Goal: Transaction & Acquisition: Purchase product/service

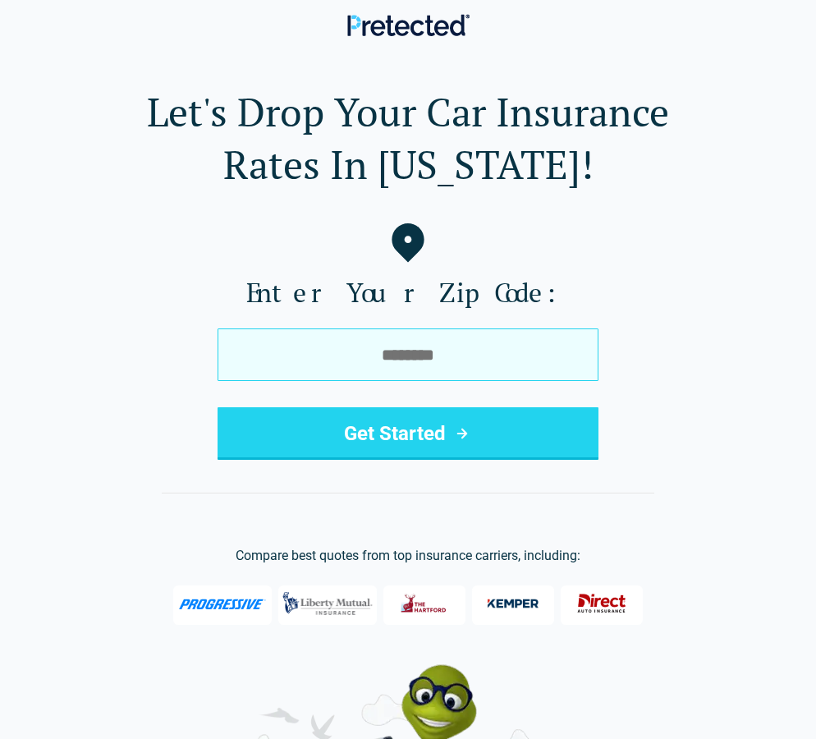
click at [455, 351] on input "tel" at bounding box center [408, 354] width 381 height 53
click at [430, 357] on input "tel" at bounding box center [408, 354] width 381 height 53
click at [396, 355] on input "tel" at bounding box center [408, 354] width 381 height 53
type input "*****"
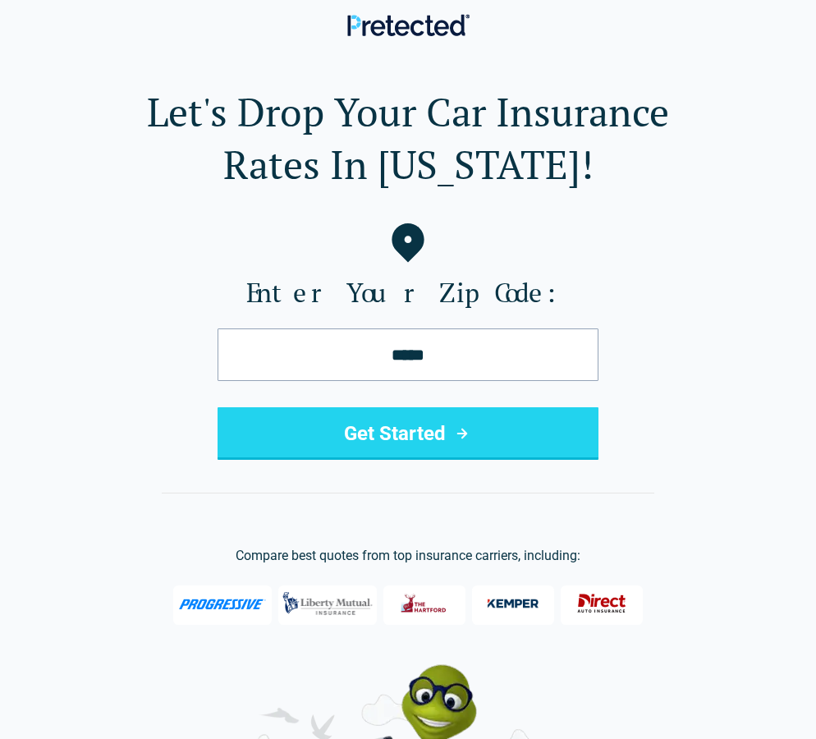
click at [387, 433] on button "Get Started" at bounding box center [408, 433] width 381 height 53
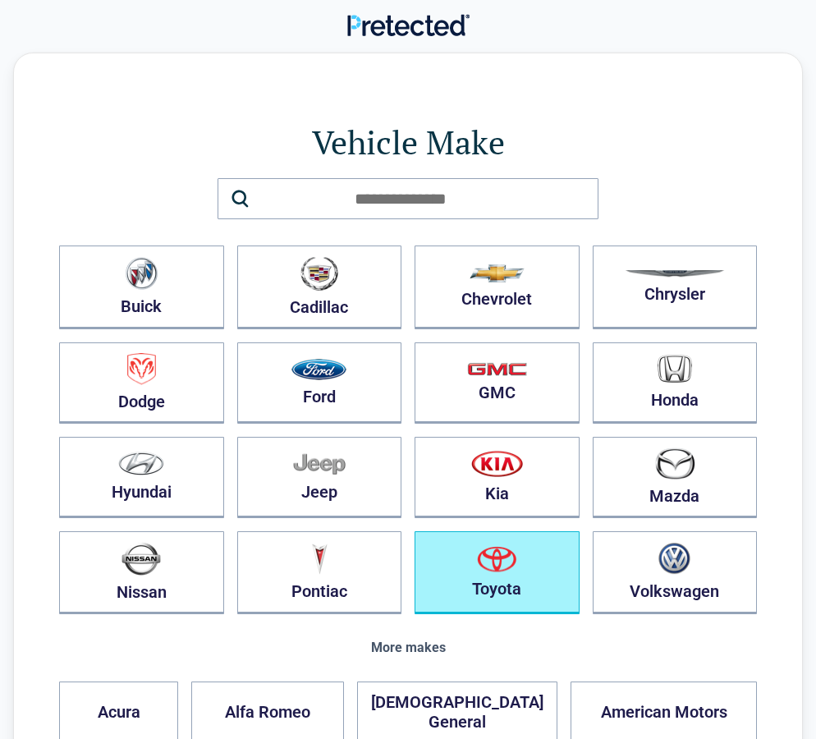
click at [507, 573] on button "Toyota" at bounding box center [497, 572] width 165 height 83
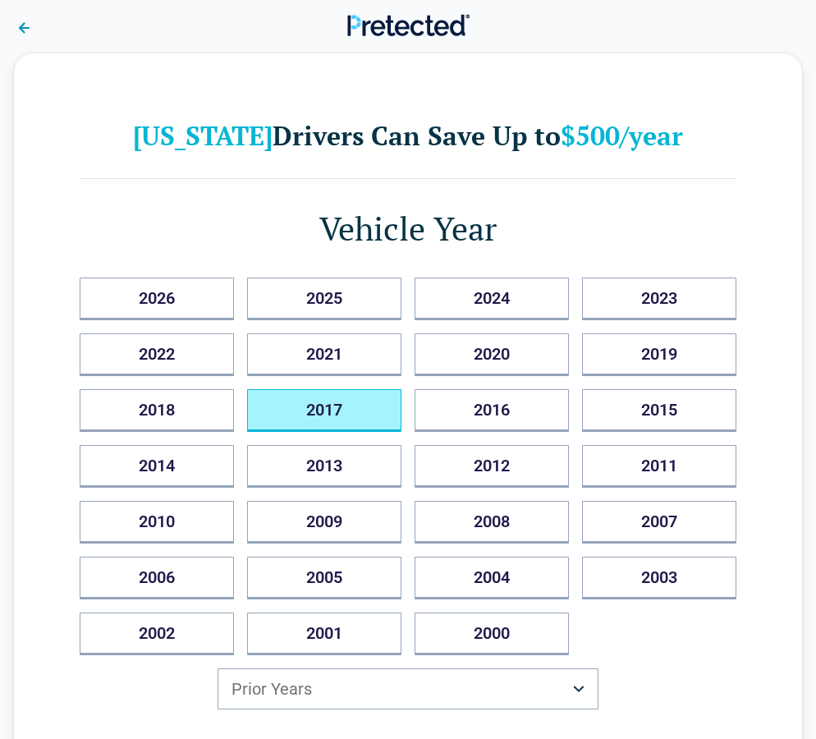
click at [298, 410] on button "2017" at bounding box center [324, 410] width 154 height 43
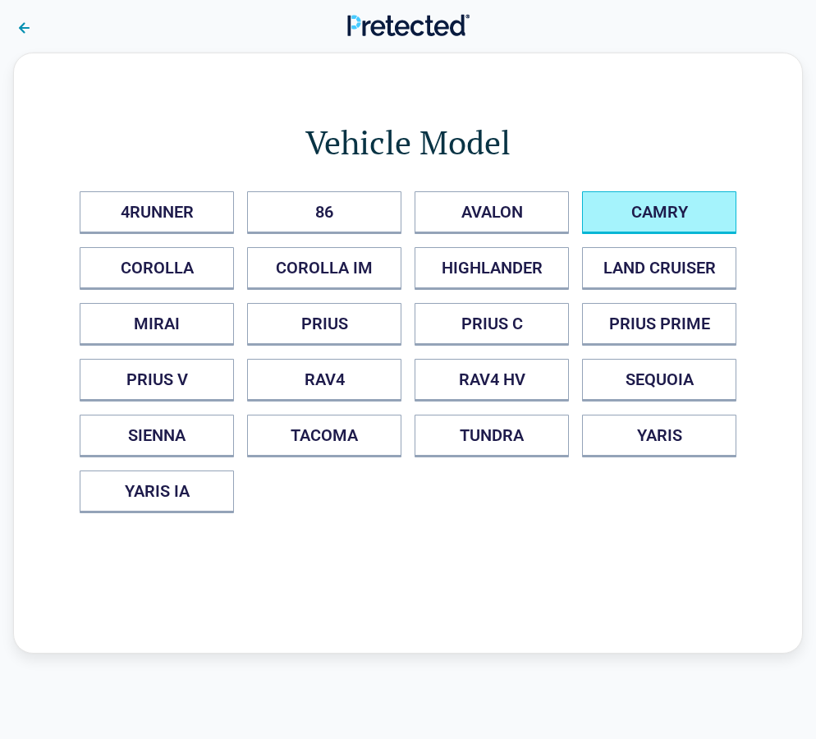
click at [664, 213] on button "CAMRY" at bounding box center [659, 212] width 154 height 43
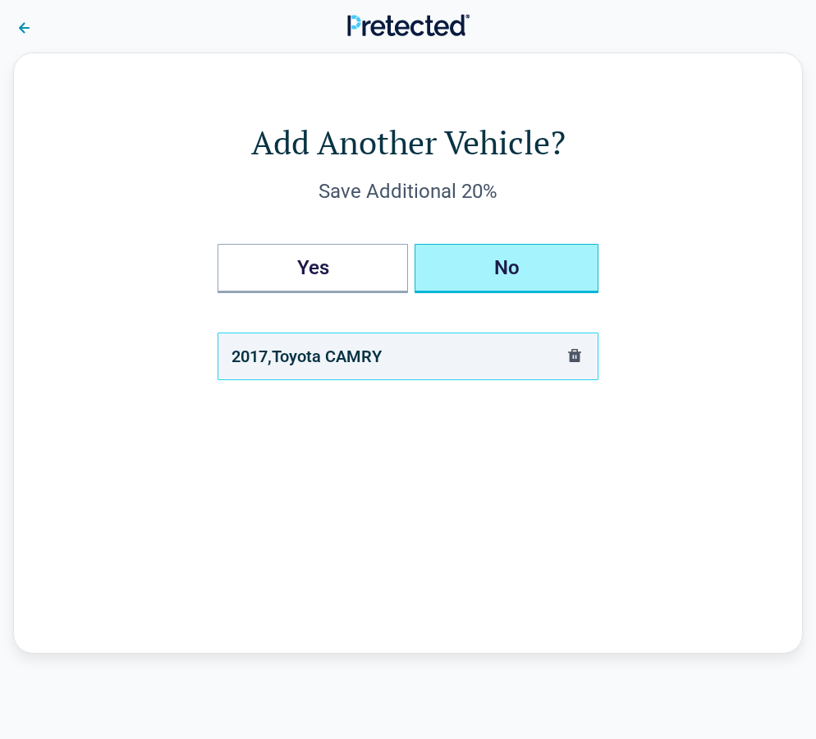
click at [527, 264] on button "No" at bounding box center [507, 268] width 184 height 49
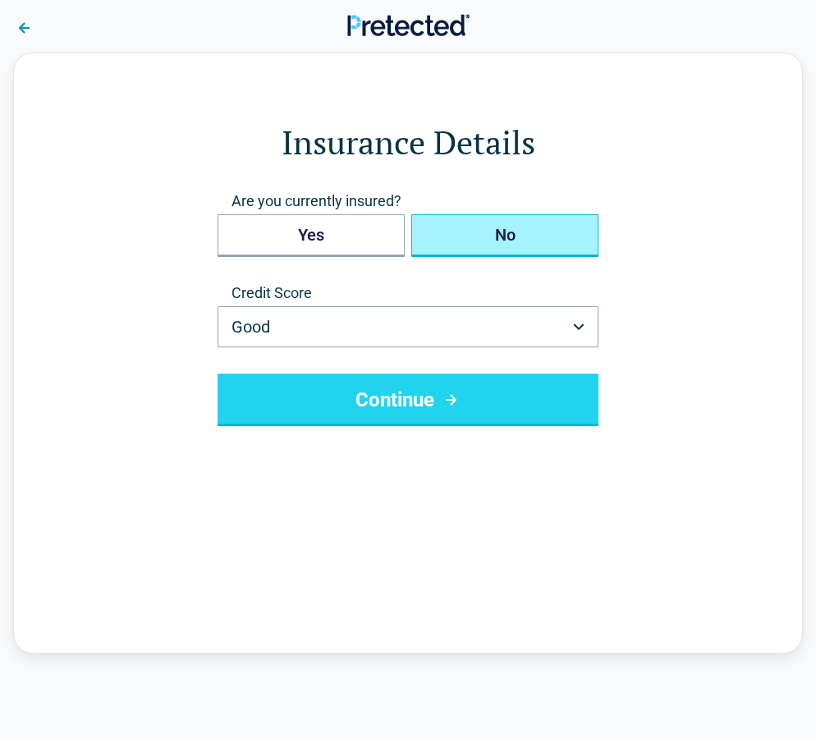
click at [508, 243] on button "No" at bounding box center [504, 235] width 187 height 43
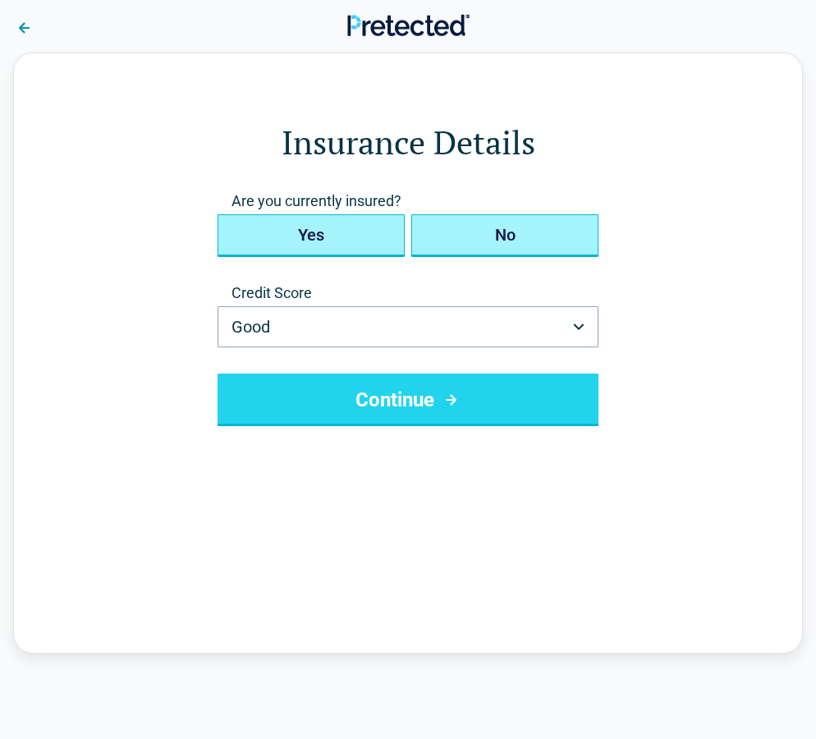
click at [320, 242] on button "Yes" at bounding box center [311, 235] width 187 height 43
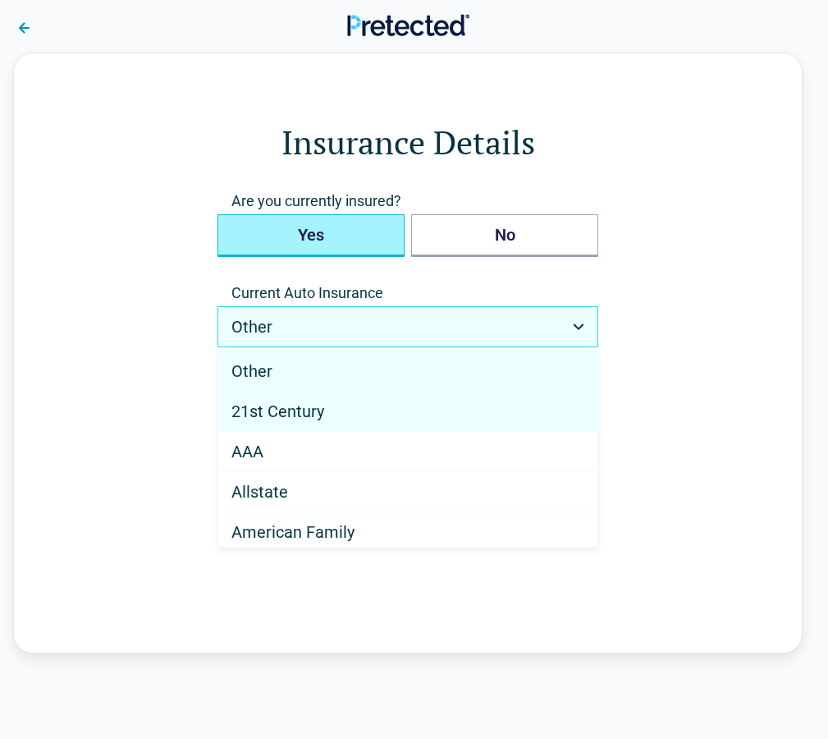
drag, startPoint x: 589, startPoint y: 369, endPoint x: 585, endPoint y: 407, distance: 38.7
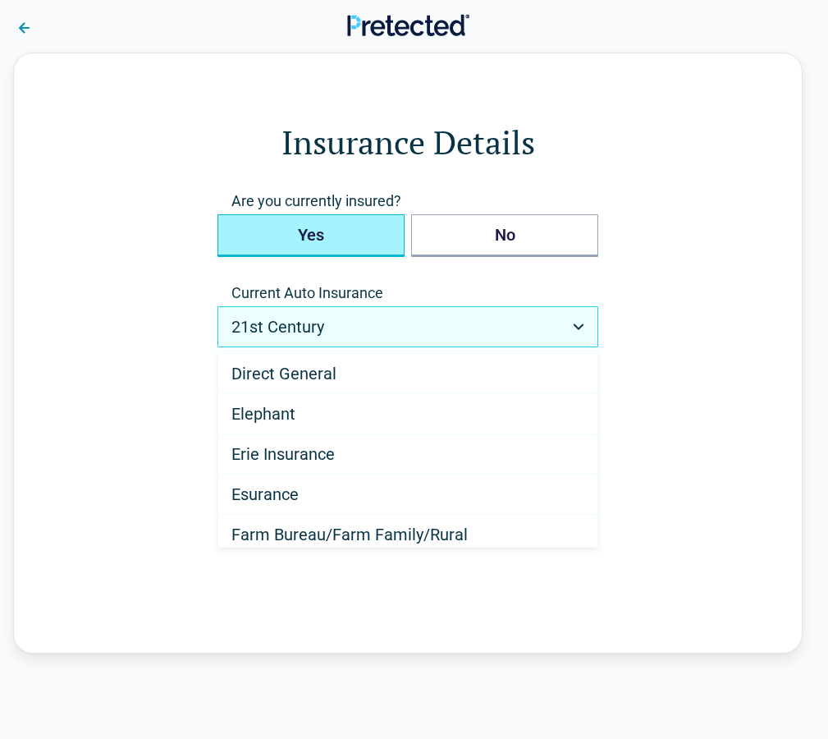
scroll to position [490, 0]
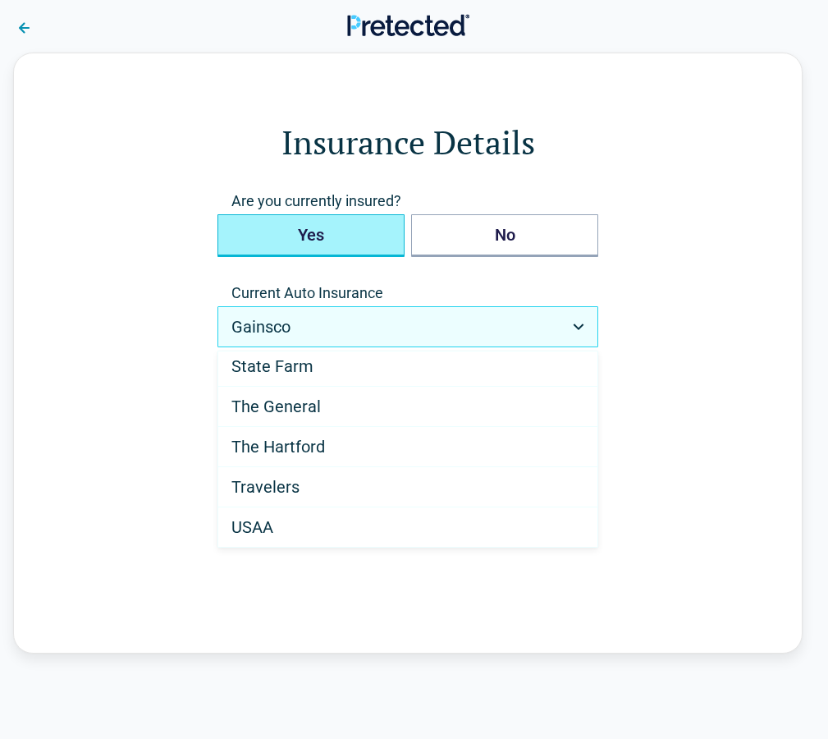
scroll to position [0, 0]
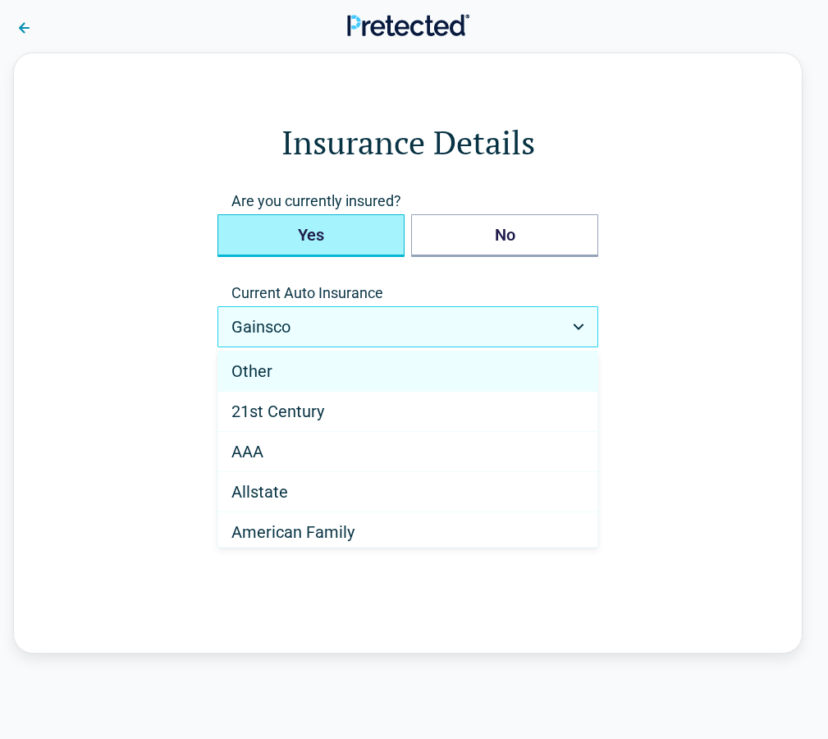
select select "*****"
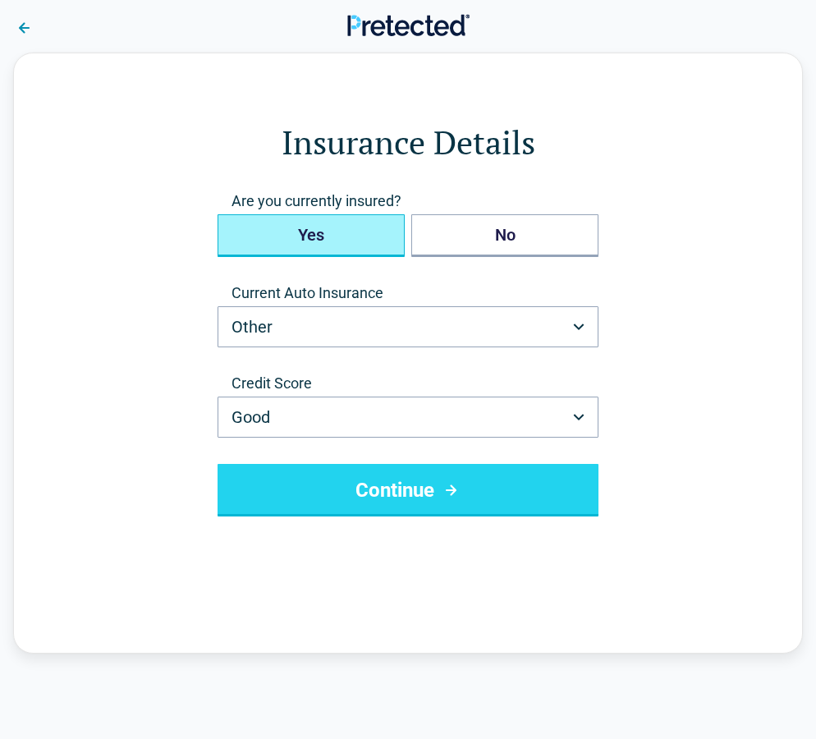
click at [456, 479] on button "Continue" at bounding box center [408, 490] width 381 height 53
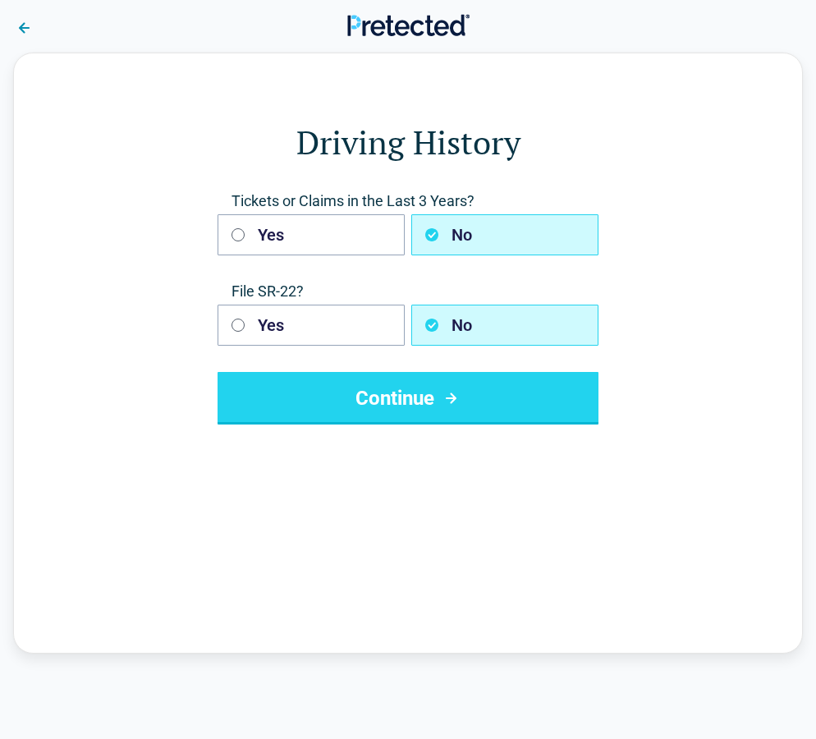
click at [393, 392] on button "Continue" at bounding box center [408, 398] width 381 height 53
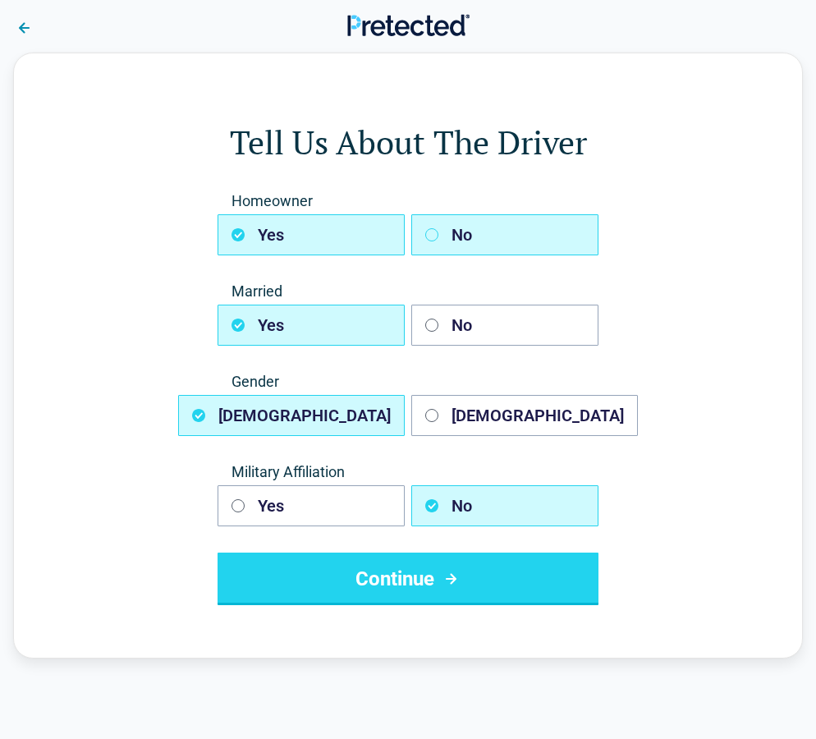
click at [508, 220] on button "No" at bounding box center [504, 234] width 187 height 41
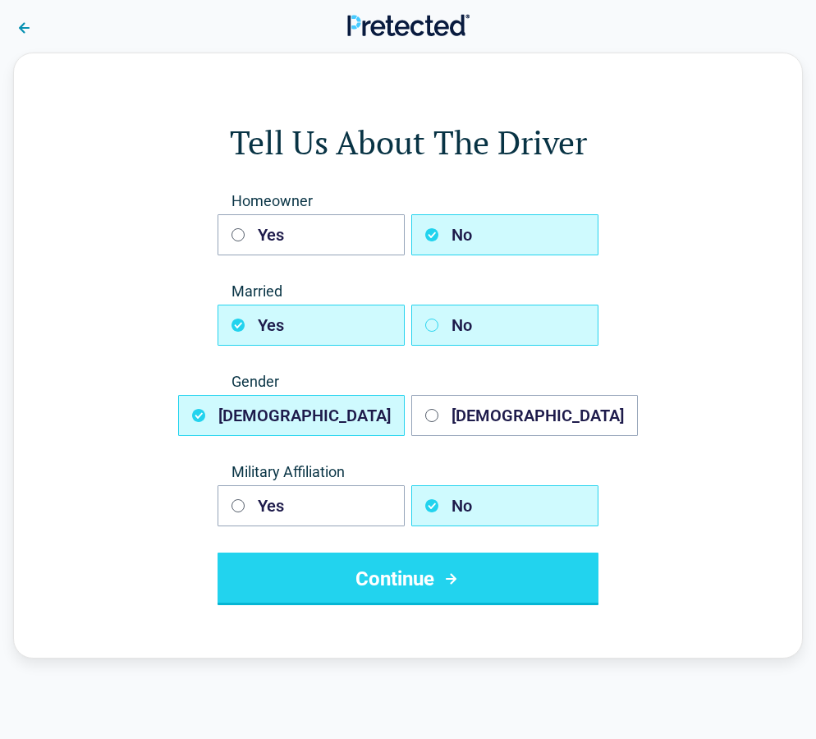
drag, startPoint x: 512, startPoint y: 309, endPoint x: 514, endPoint y: 318, distance: 9.2
click at [512, 314] on button "No" at bounding box center [504, 325] width 187 height 41
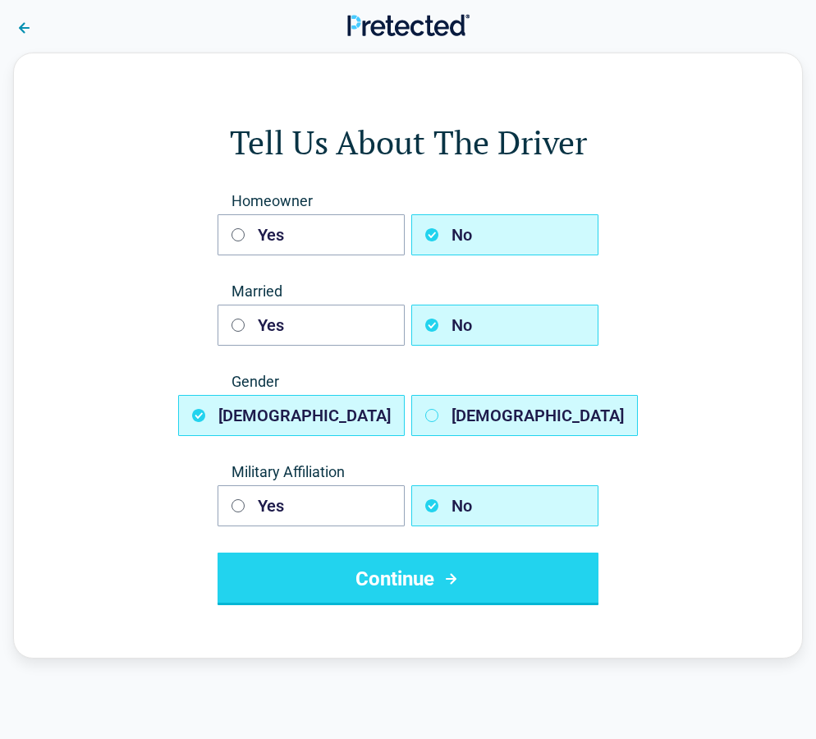
click at [498, 406] on button "Female" at bounding box center [524, 415] width 227 height 41
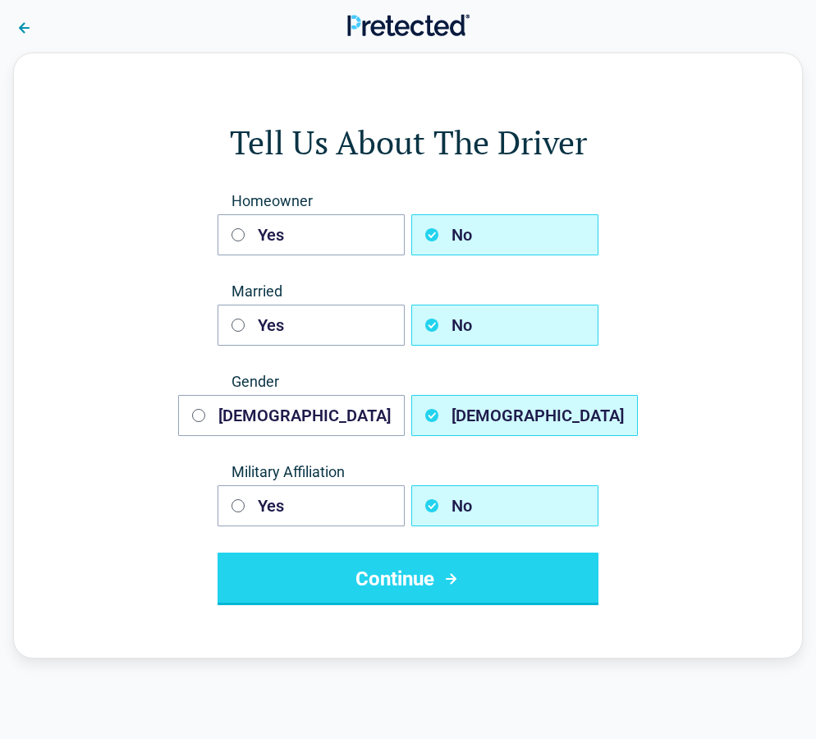
click at [483, 559] on button "Continue" at bounding box center [408, 578] width 381 height 53
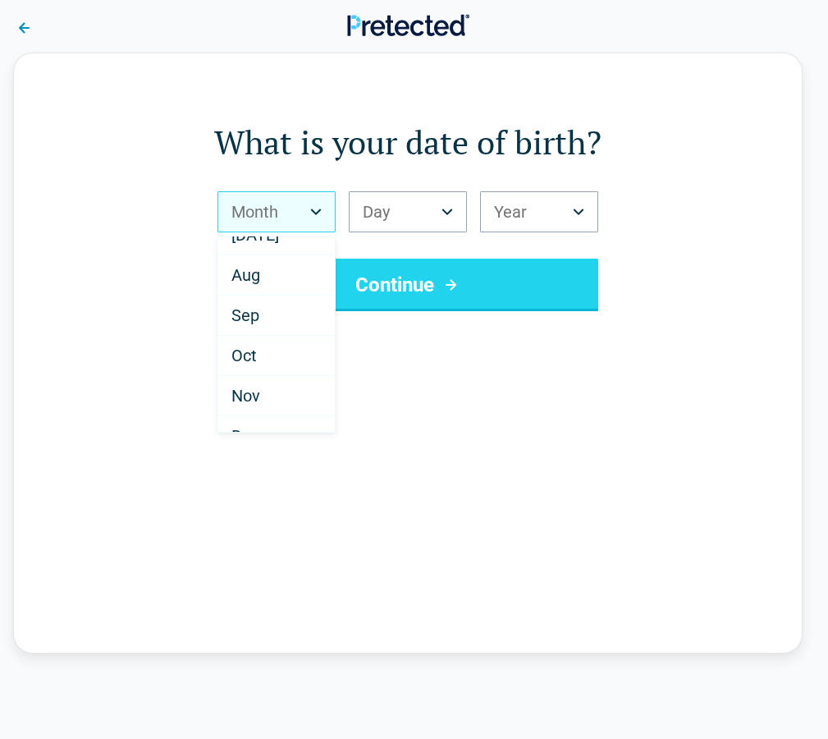
scroll to position [286, 0]
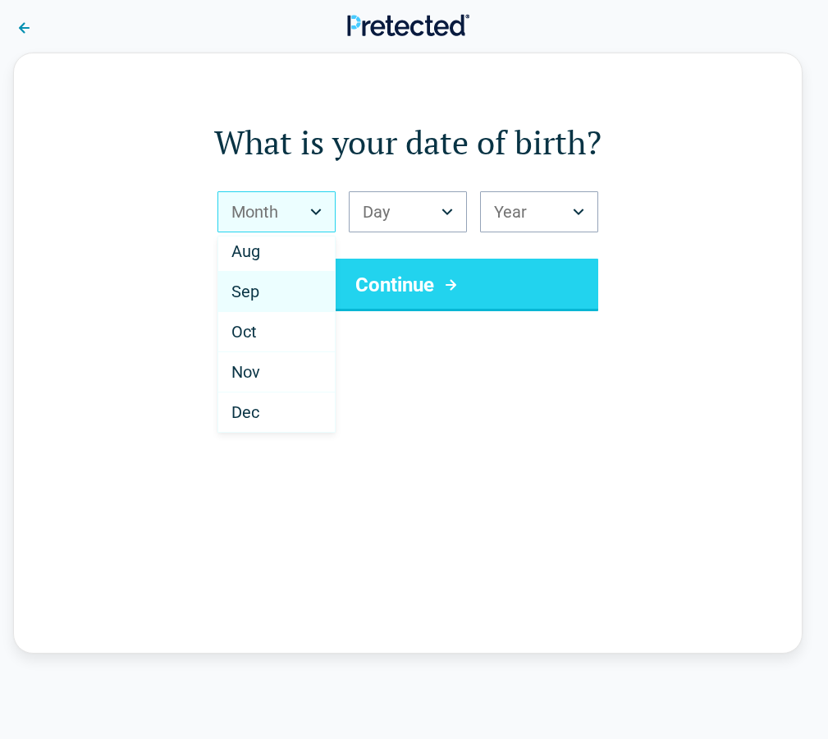
select select "*"
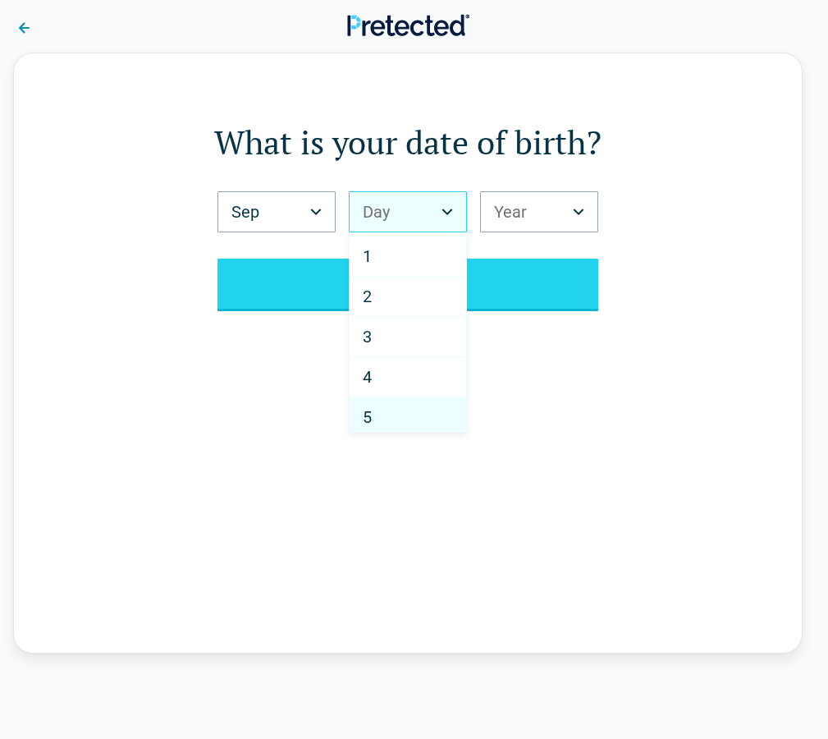
select select "*"
drag, startPoint x: 369, startPoint y: 418, endPoint x: 383, endPoint y: 405, distance: 19.2
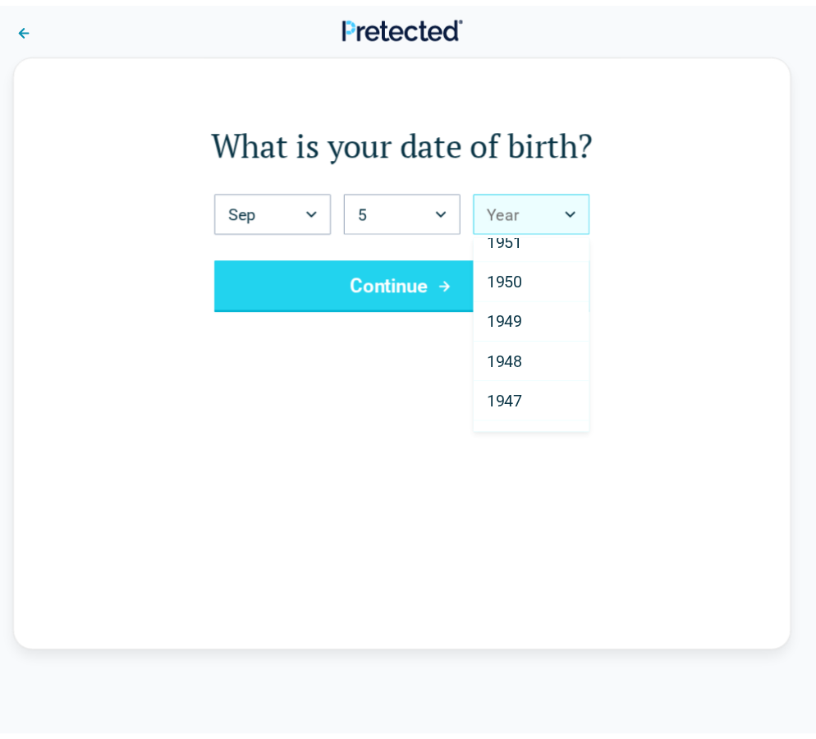
scroll to position [2311, 0]
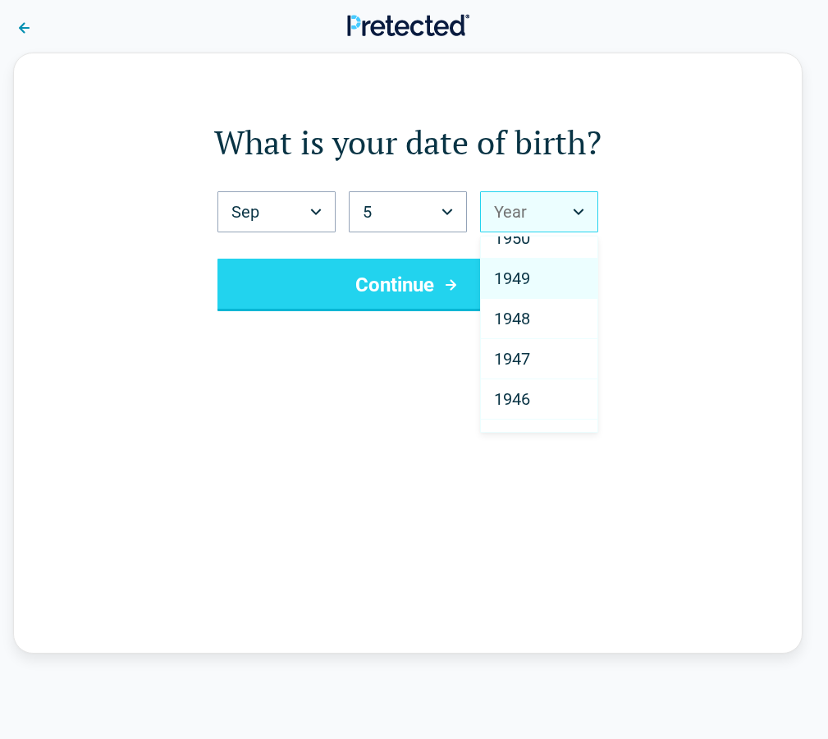
select select "****"
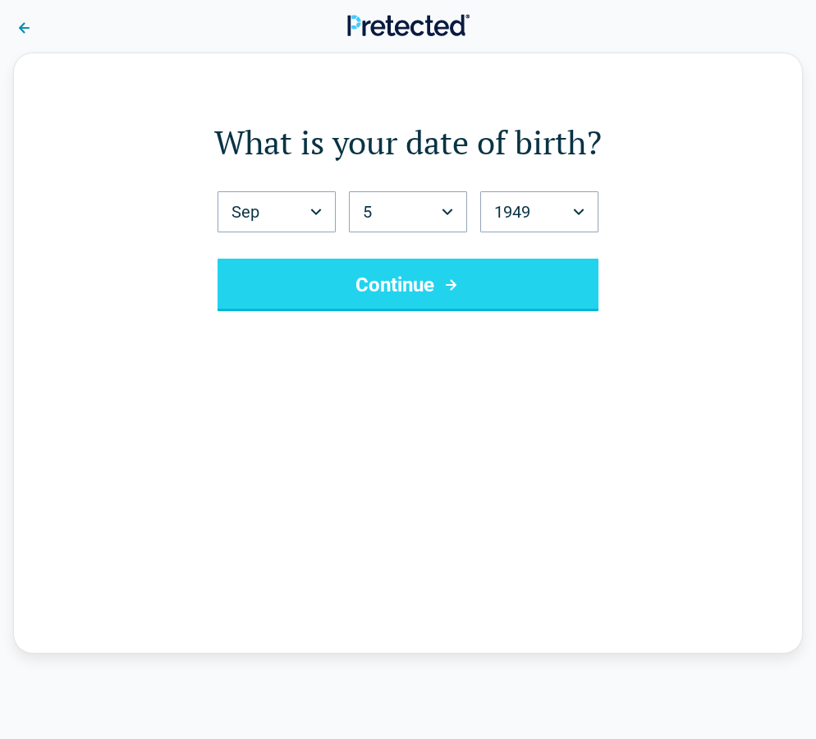
click at [391, 276] on button "Continue" at bounding box center [408, 285] width 381 height 53
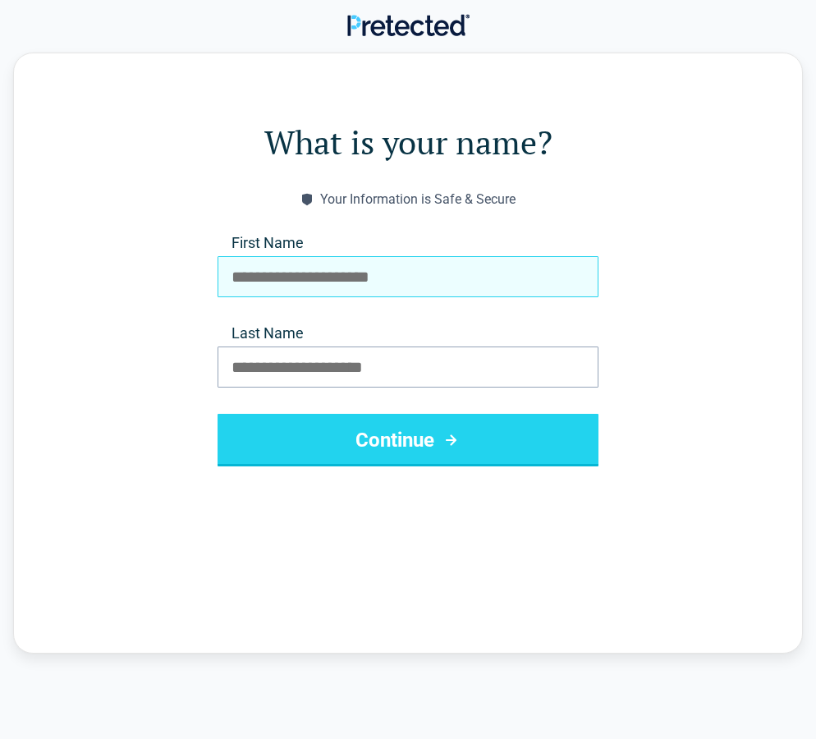
click at [400, 276] on input "First Name" at bounding box center [408, 276] width 381 height 41
type input "********"
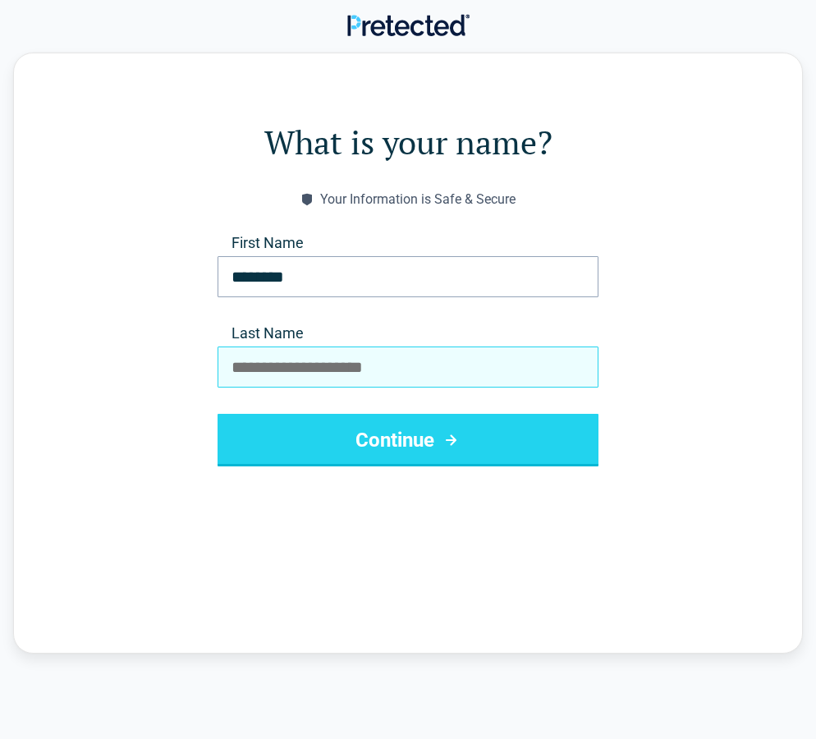
click at [273, 364] on input "Last Name" at bounding box center [408, 366] width 381 height 41
type input "*******"
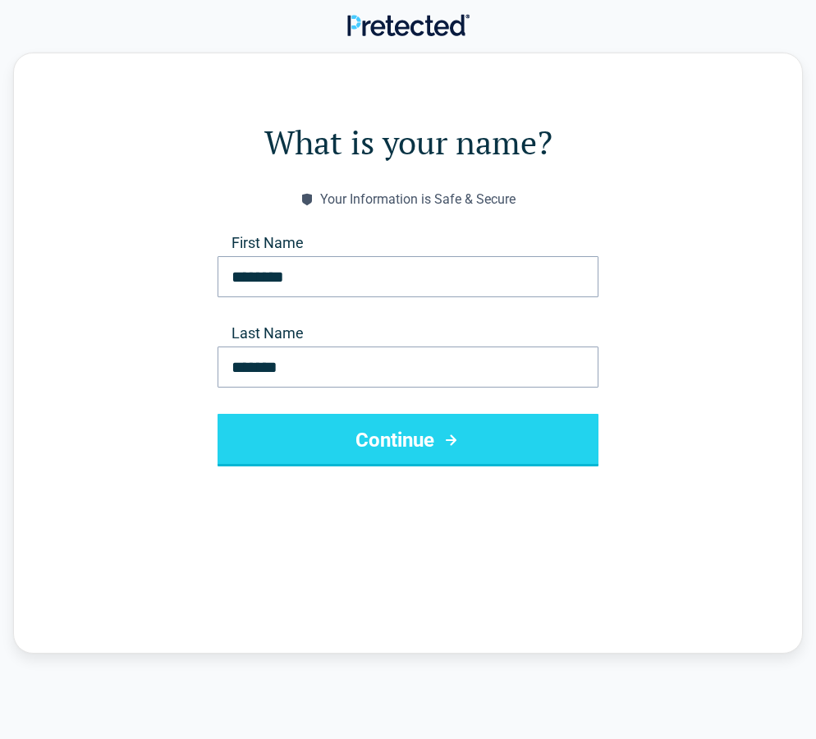
click at [374, 438] on button "Continue" at bounding box center [408, 440] width 381 height 53
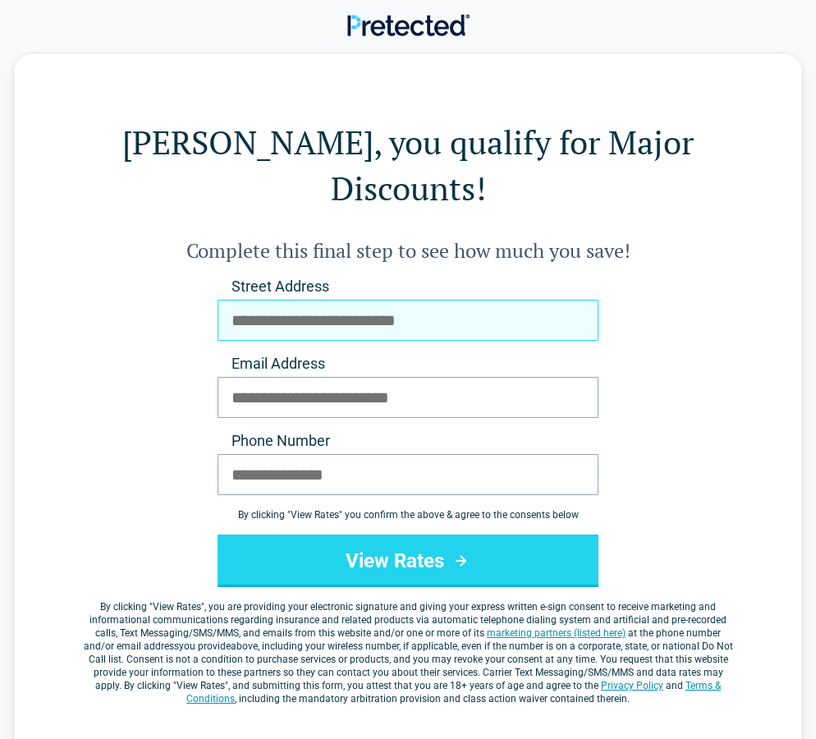
click at [296, 300] on input "Street Address" at bounding box center [408, 320] width 381 height 41
type input "**********"
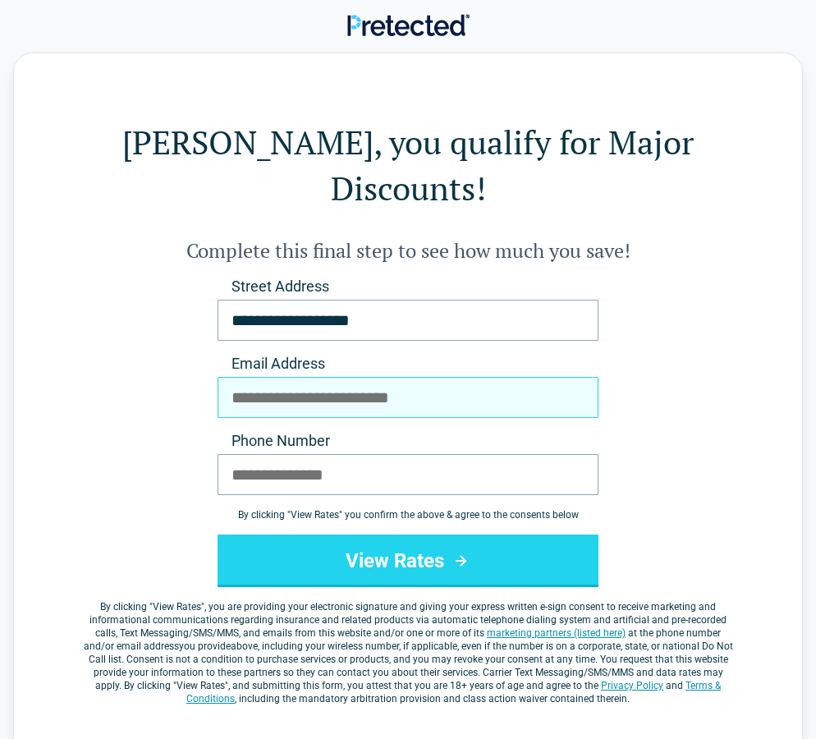
click at [352, 377] on input "Email Address" at bounding box center [408, 397] width 381 height 41
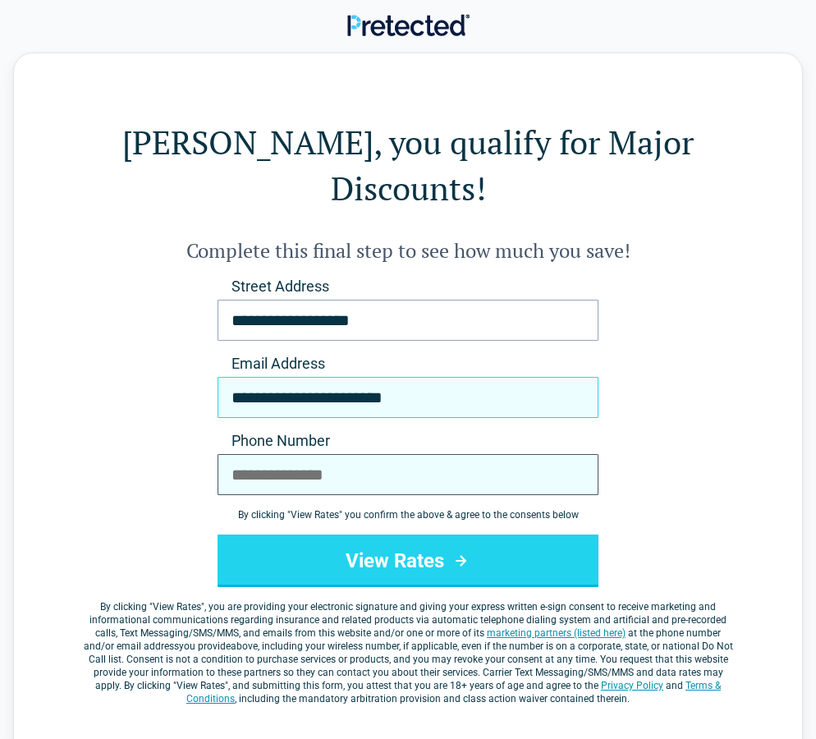
type input "**********"
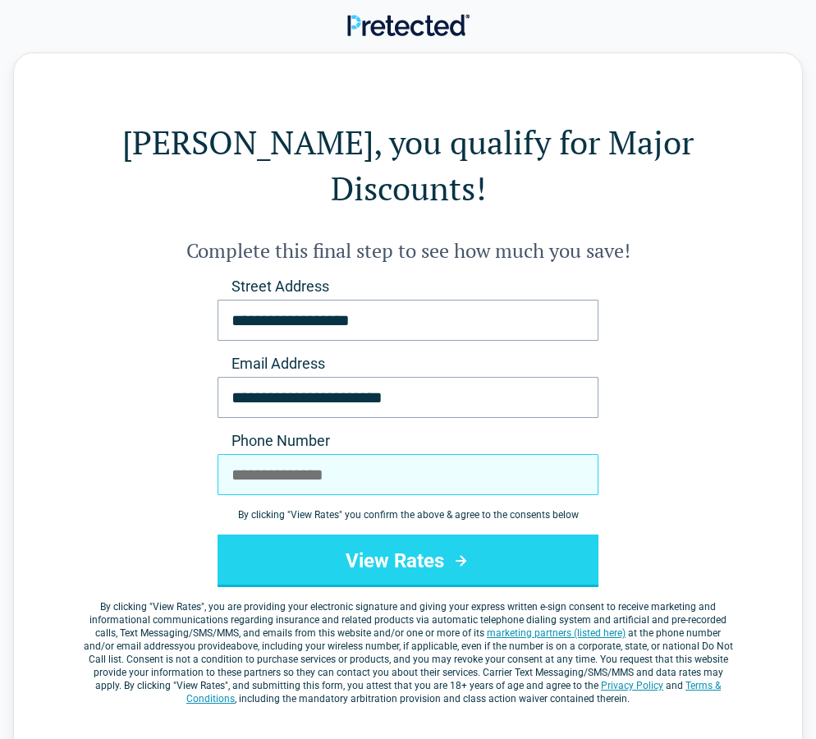
click at [258, 454] on input "Phone Number" at bounding box center [408, 474] width 381 height 41
type input "**********"
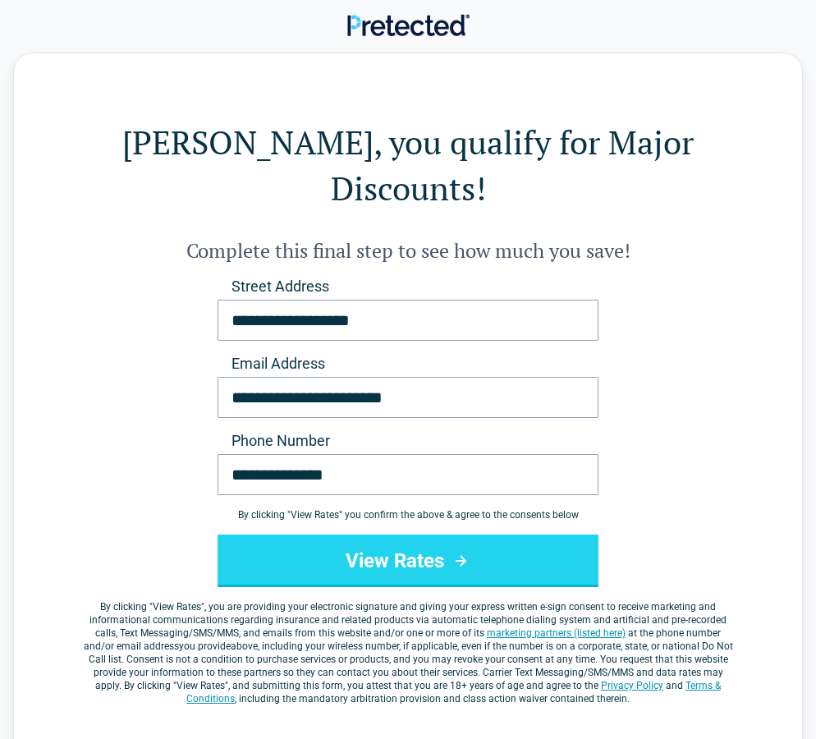
click at [417, 534] on button "View Rates" at bounding box center [408, 560] width 381 height 53
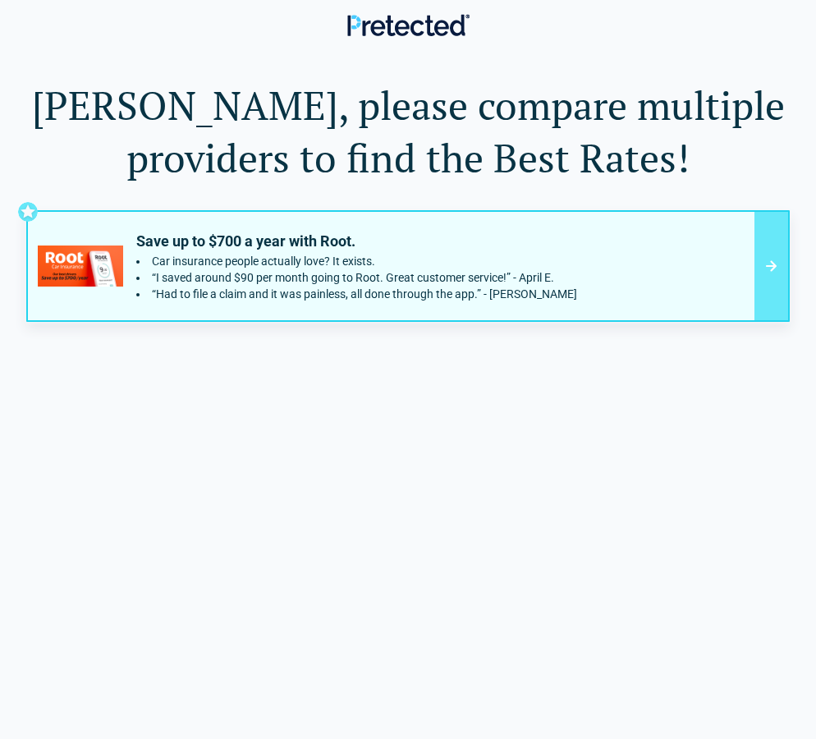
click at [771, 264] on icon at bounding box center [771, 266] width 21 height 20
